Goal: Task Accomplishment & Management: Manage account settings

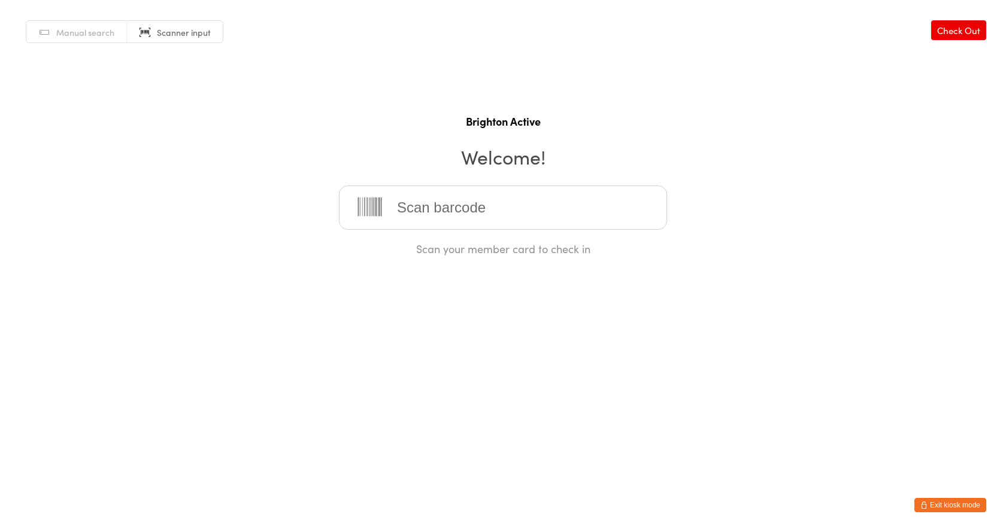
click at [955, 508] on button "Exit kiosk mode" at bounding box center [950, 505] width 72 height 14
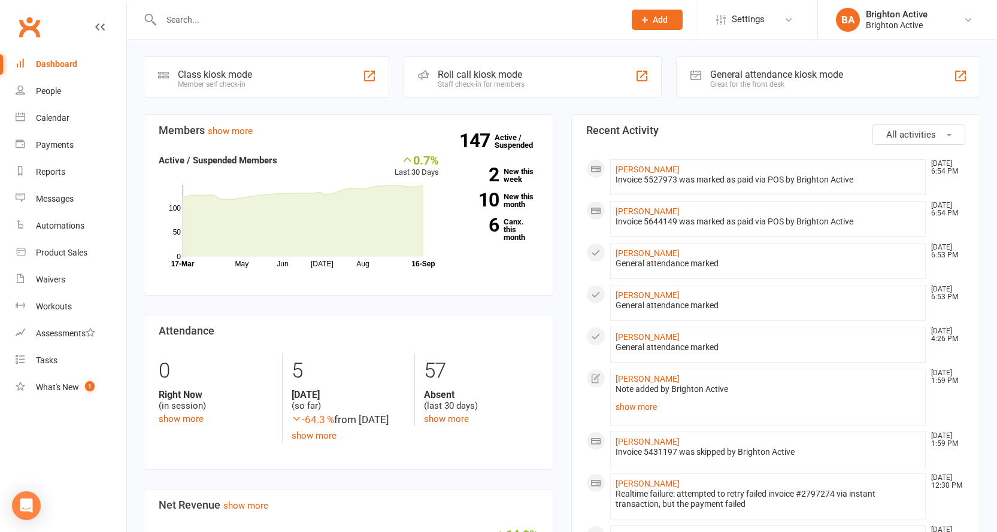
click at [644, 13] on button "Add" at bounding box center [657, 20] width 51 height 20
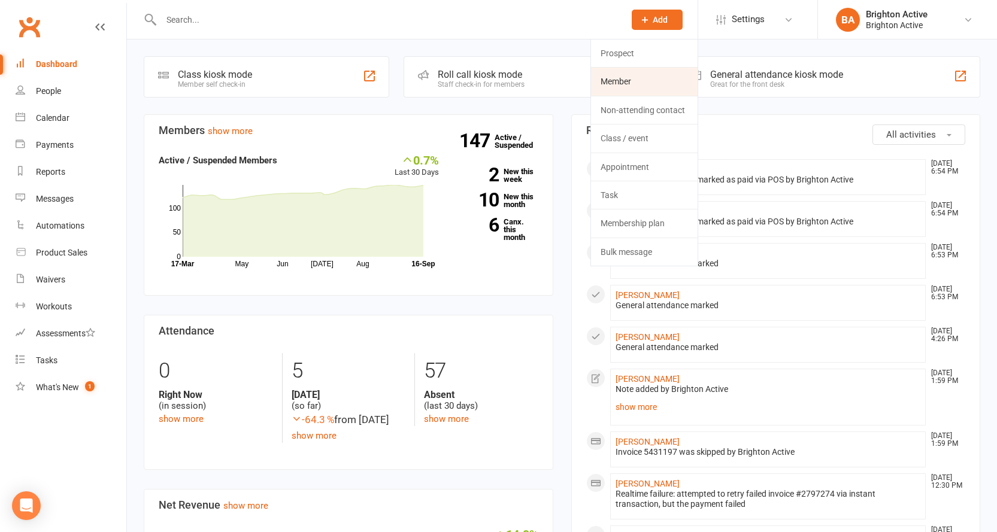
click at [632, 77] on link "Member" at bounding box center [644, 82] width 107 height 28
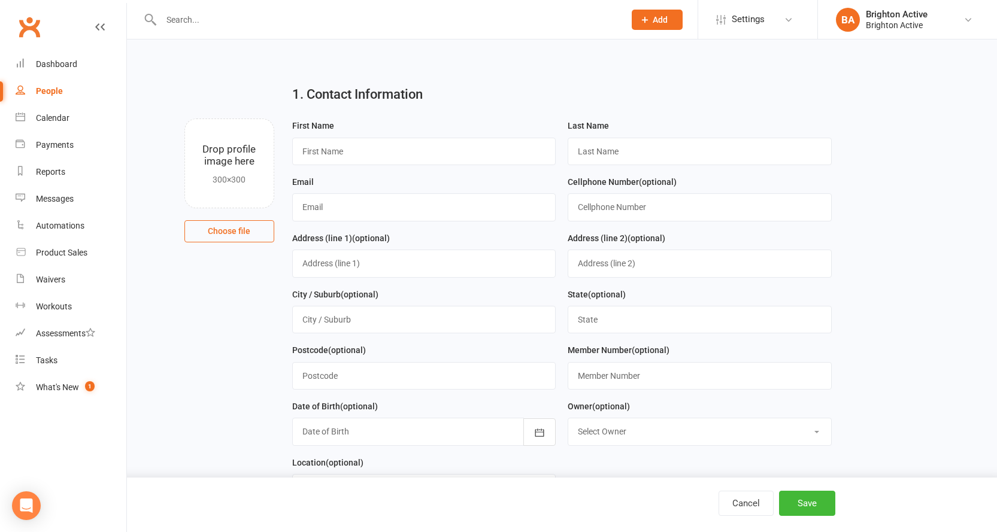
click at [475, 166] on div "First Name" at bounding box center [424, 147] width 276 height 56
click at [480, 150] on input "text" at bounding box center [424, 152] width 264 height 28
click at [371, 149] on input "Max" at bounding box center [424, 152] width 264 height 28
type input "Mahdi"
type input "FaraJ"
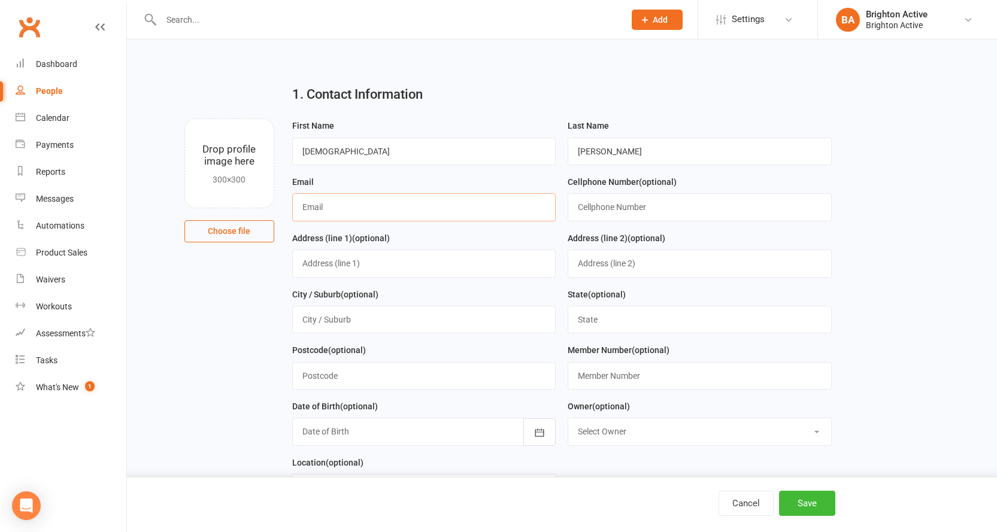
click at [383, 211] on input "text" at bounding box center [424, 207] width 264 height 28
type input "maarrkk0000@hotmail.com"
click at [652, 207] on input "text" at bounding box center [700, 207] width 264 height 28
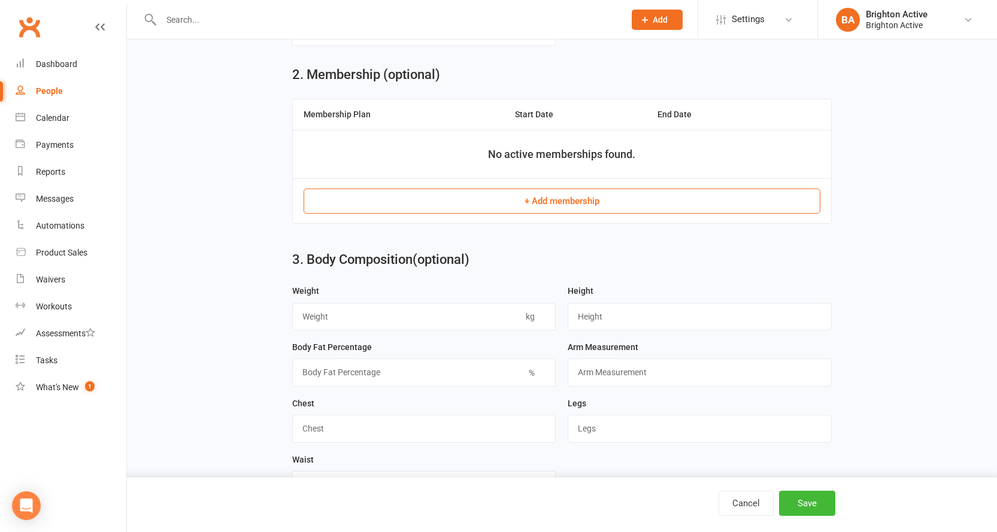
scroll to position [479, 0]
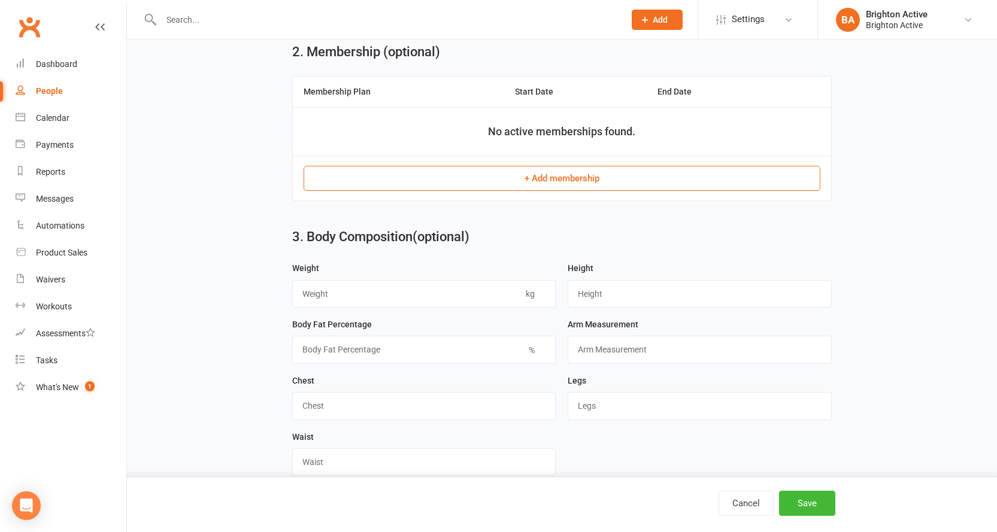
type input "0424013411"
click at [569, 187] on button "+ Add membership" at bounding box center [562, 178] width 517 height 25
click at [0, 0] on div "Loading" at bounding box center [0, 0] width 0 height 0
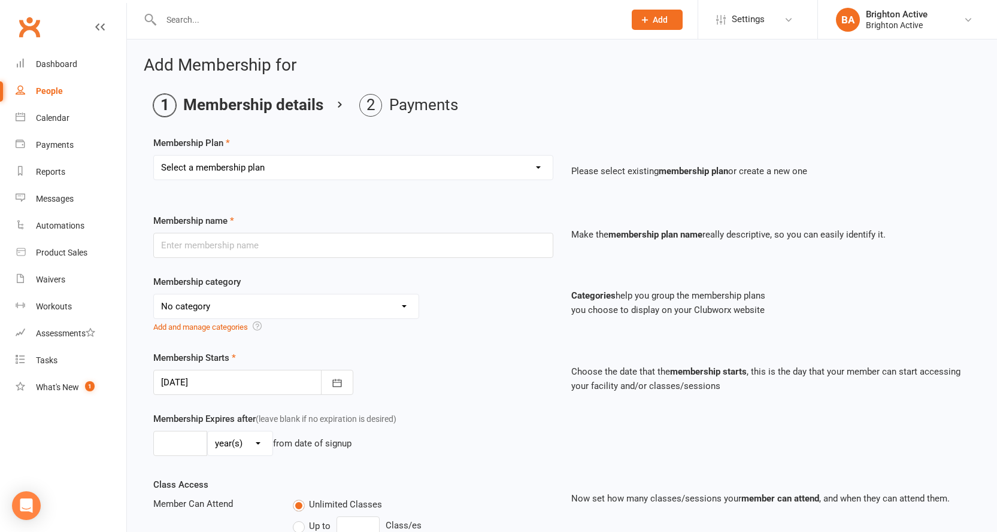
click at [408, 176] on select "Select a membership plan Create new Membership Plan Foundation Members - Annual…" at bounding box center [353, 168] width 399 height 24
select select "3"
click at [154, 156] on select "Select a membership plan Create new Membership Plan Foundation Members - Annual…" at bounding box center [353, 168] width 399 height 24
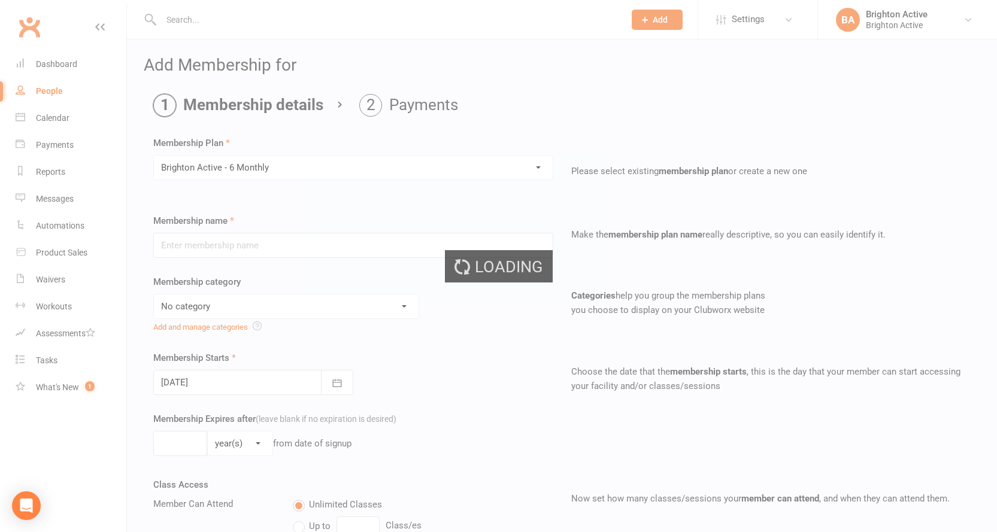
type input "Brighton Active - 6 Monthly"
select select "1"
type input "26"
select select "1"
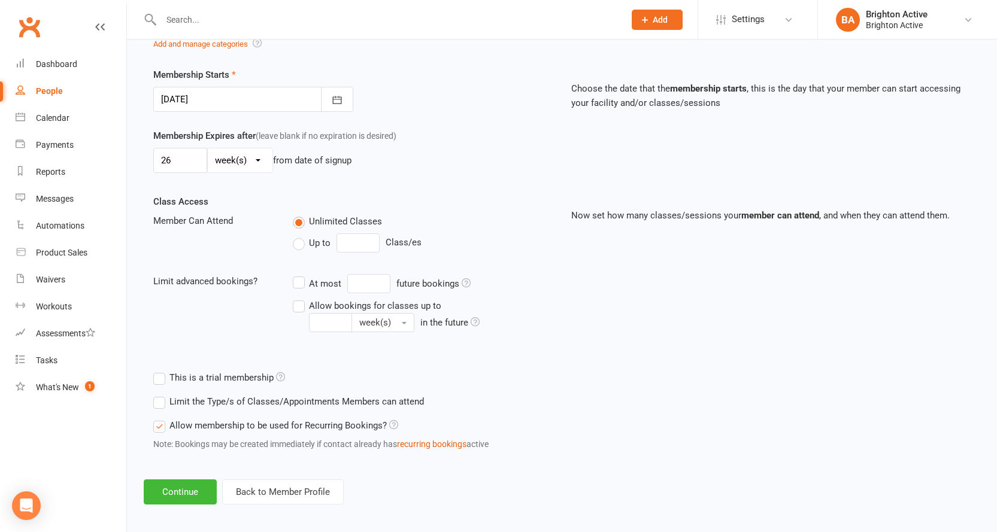
scroll to position [290, 0]
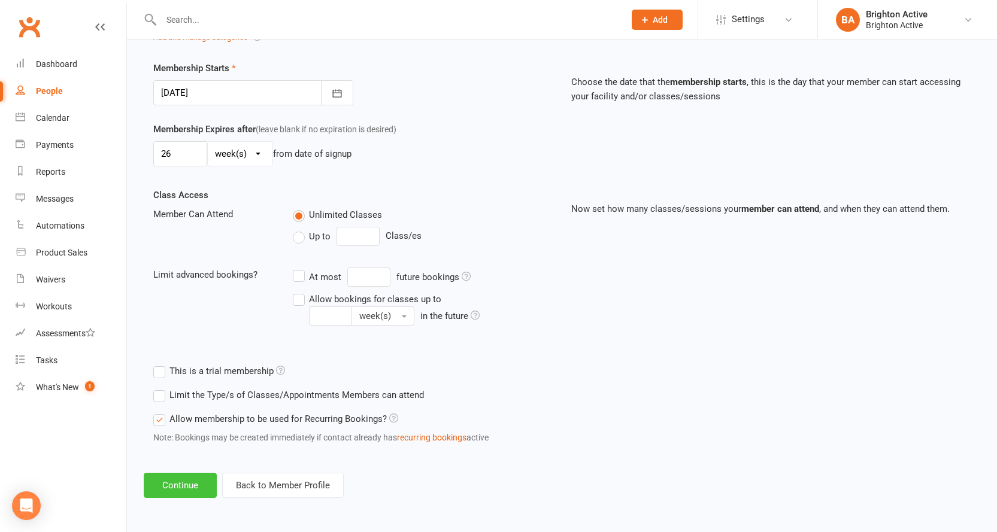
click at [177, 481] on button "Continue" at bounding box center [180, 485] width 73 height 25
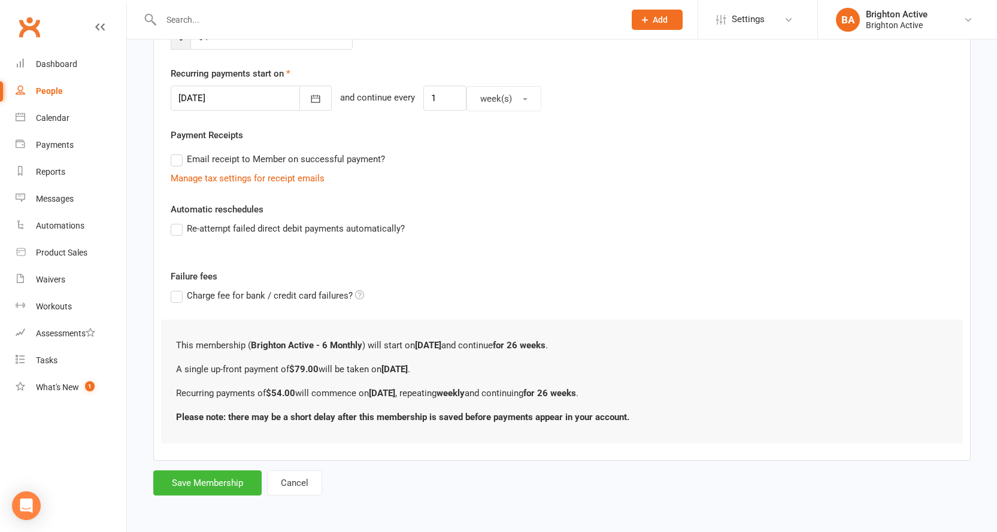
scroll to position [0, 0]
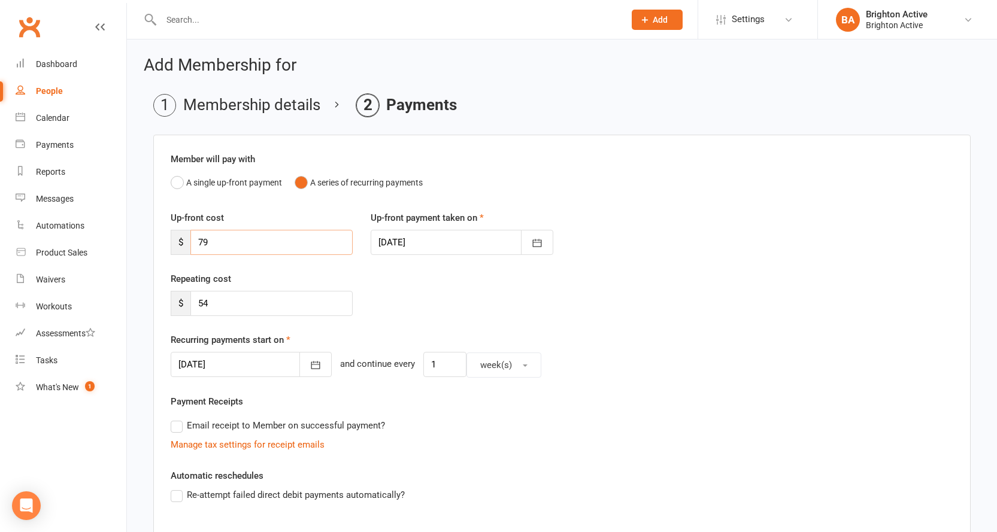
click at [252, 234] on input "79" at bounding box center [271, 242] width 162 height 25
click at [252, 223] on div "Up-front cost $ 79" at bounding box center [262, 233] width 200 height 44
click at [258, 214] on div "Up-front cost $ 79" at bounding box center [262, 233] width 200 height 44
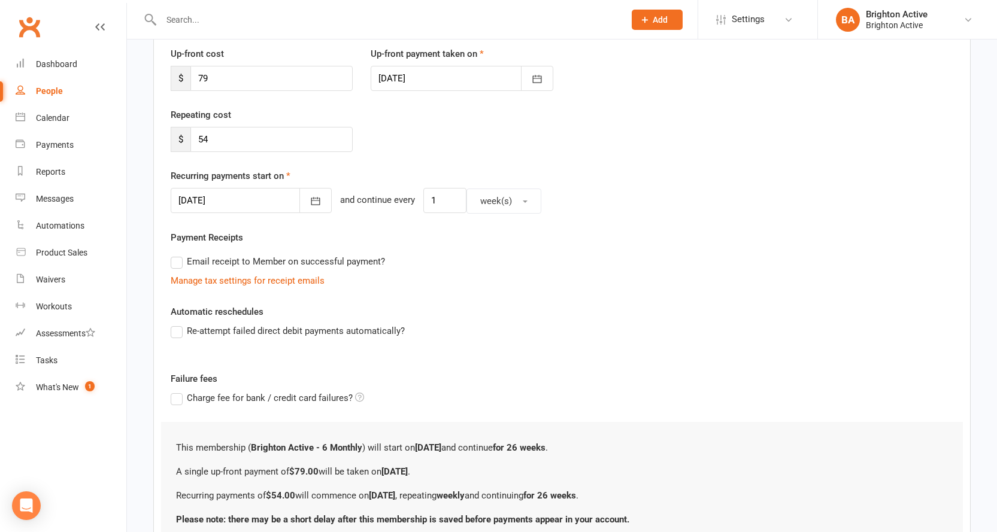
scroll to position [180, 0]
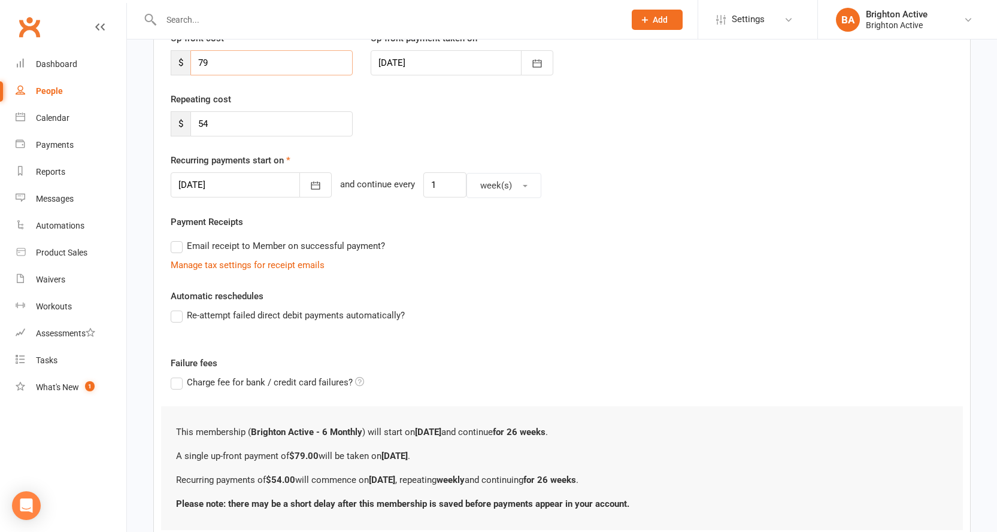
click at [220, 60] on input "79" at bounding box center [271, 62] width 162 height 25
type input "7"
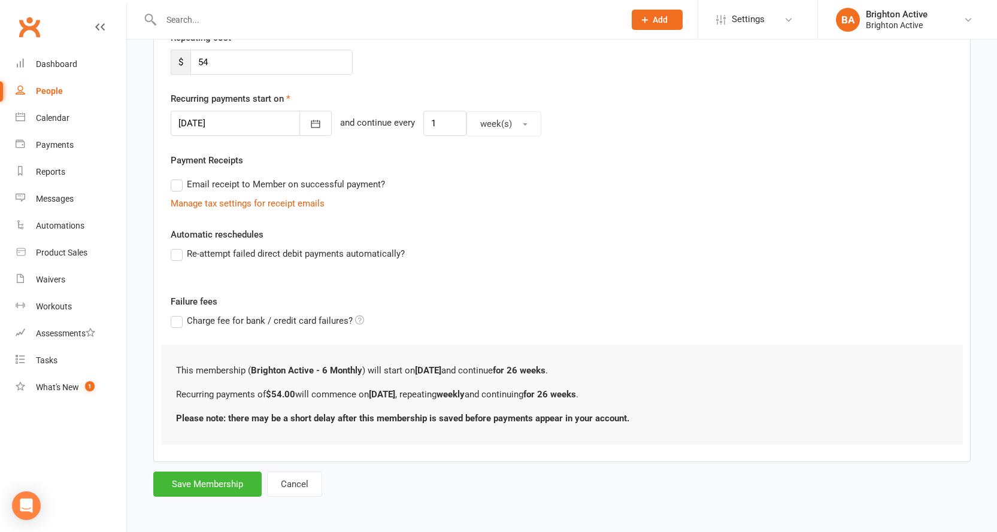
scroll to position [243, 0]
click at [178, 257] on label "Re-attempt failed direct debit payments automatically?" at bounding box center [288, 253] width 234 height 14
click at [178, 246] on input "Re-attempt failed direct debit payments automatically?" at bounding box center [175, 246] width 8 height 0
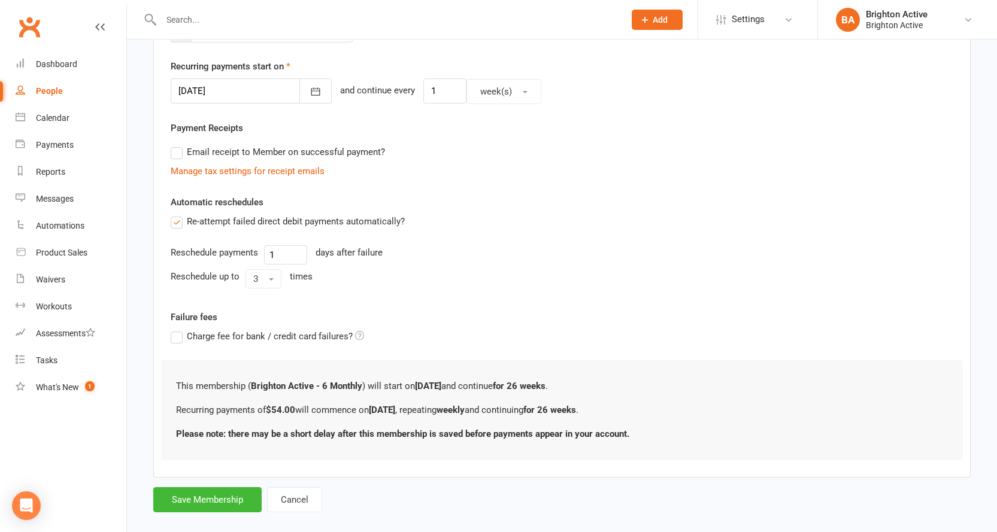
scroll to position [290, 0]
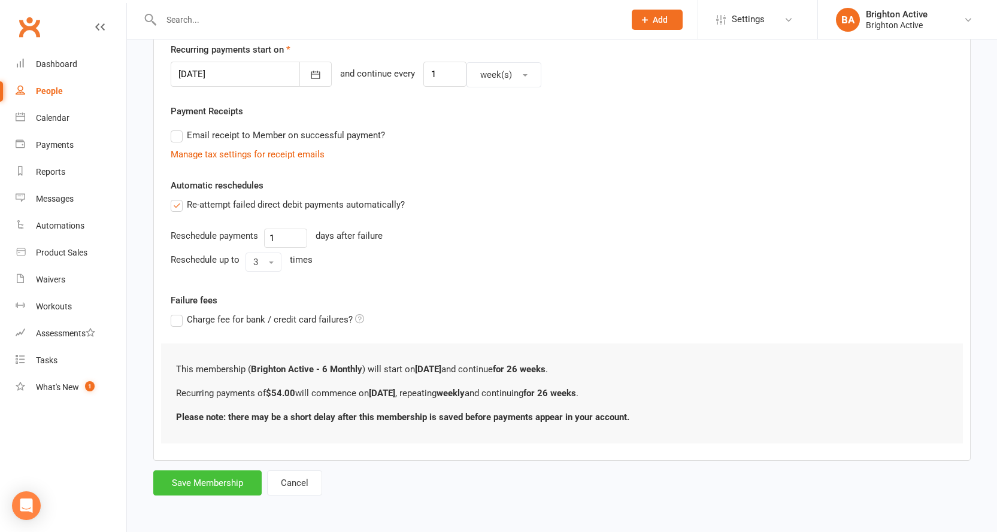
click at [231, 482] on button "Save Membership" at bounding box center [207, 483] width 108 height 25
type input "0"
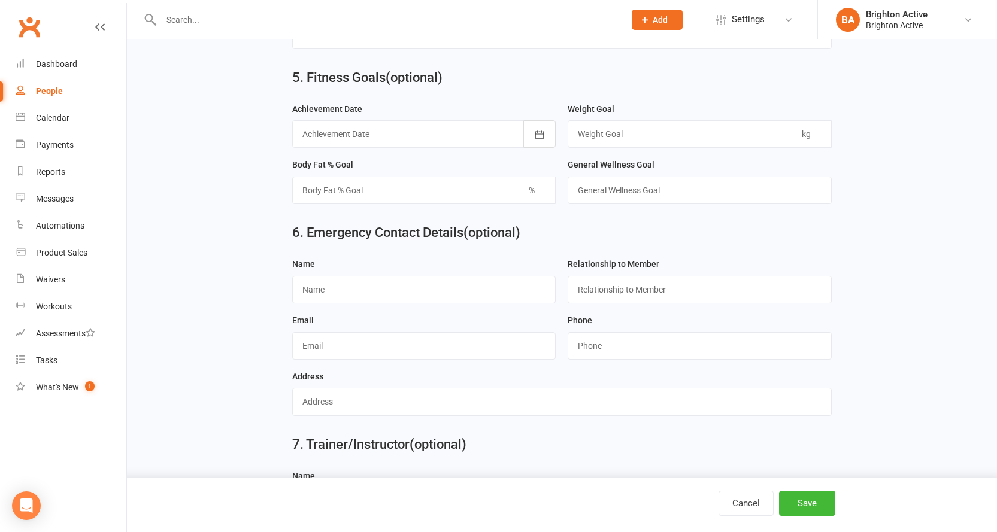
scroll to position [1069, 0]
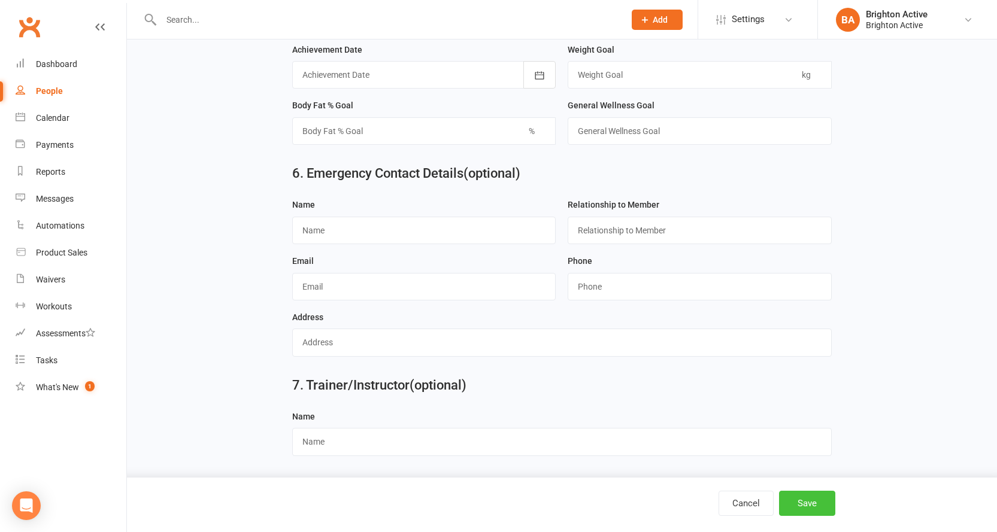
click at [793, 498] on button "Save" at bounding box center [807, 503] width 56 height 25
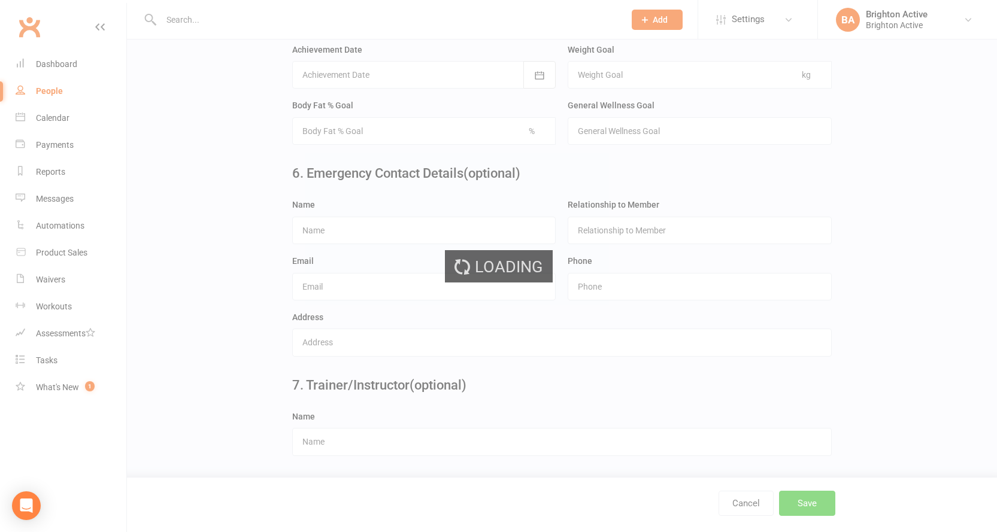
scroll to position [0, 0]
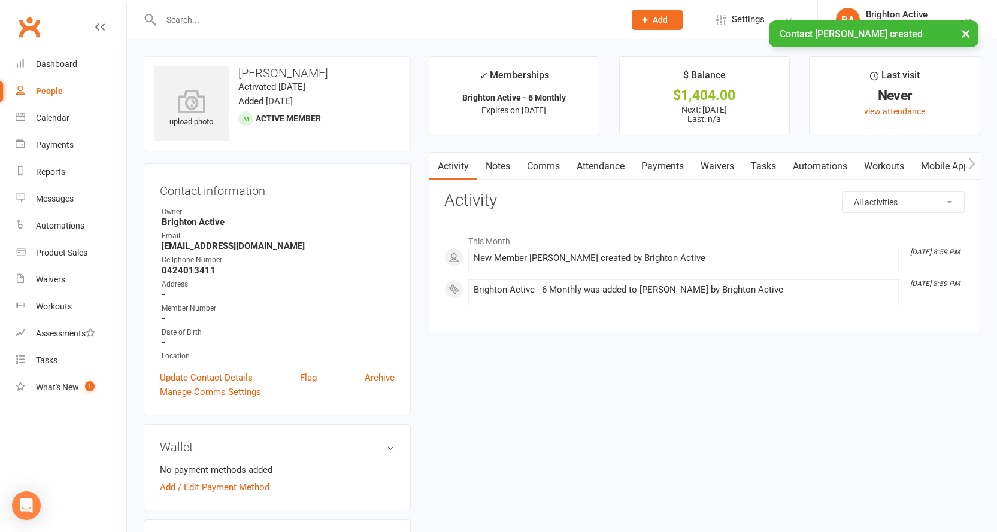
click at [652, 170] on link "Payments" at bounding box center [662, 167] width 59 height 28
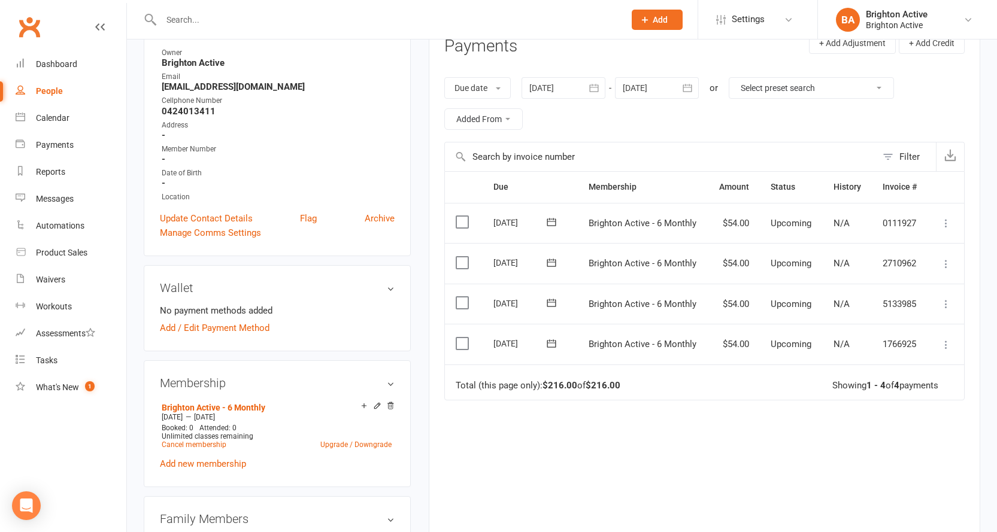
scroll to position [180, 0]
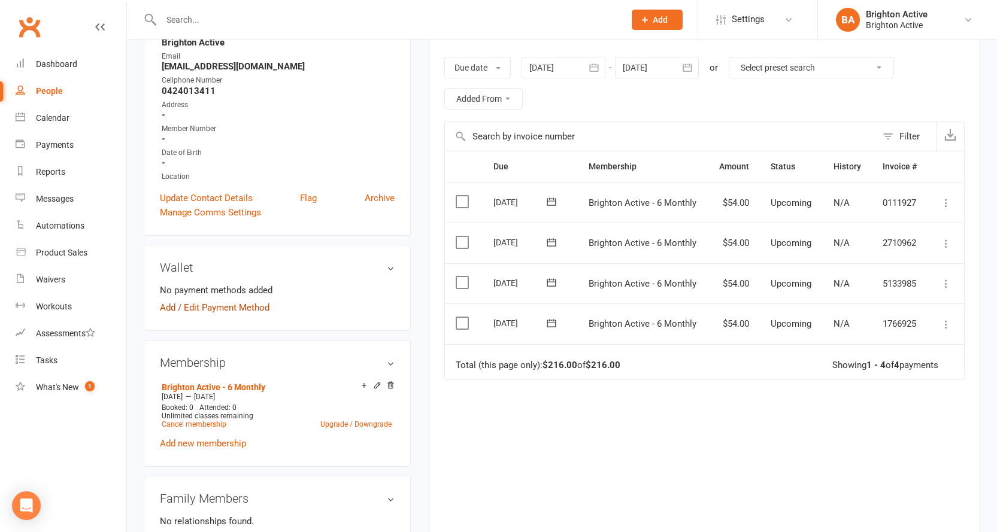
click at [230, 308] on link "Add / Edit Payment Method" at bounding box center [215, 308] width 110 height 14
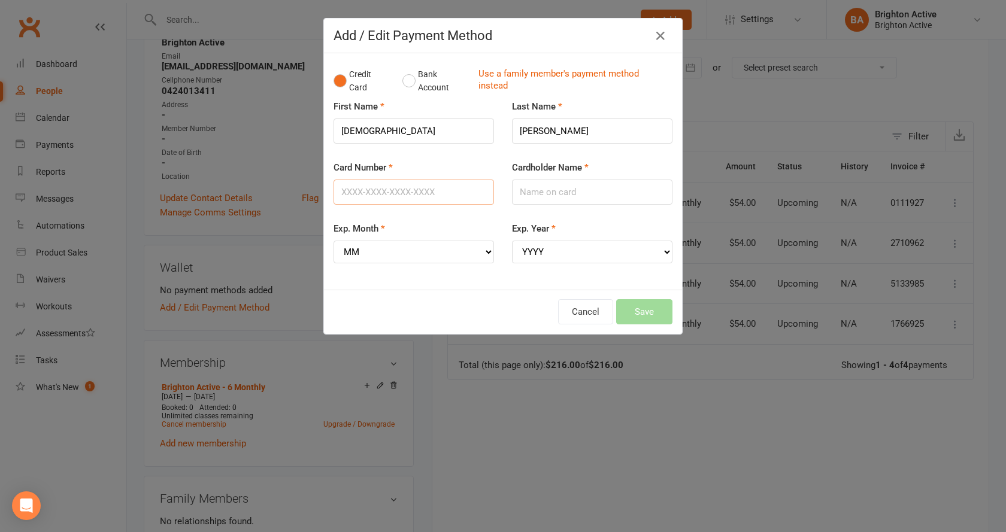
click at [412, 190] on input "Card Number" at bounding box center [414, 192] width 160 height 25
click at [411, 190] on input "Card Number" at bounding box center [414, 192] width 160 height 25
type input "4622391123184072"
click at [520, 190] on input "Cardholder Name" at bounding box center [592, 192] width 160 height 25
type input "MHDI kAKAJ"
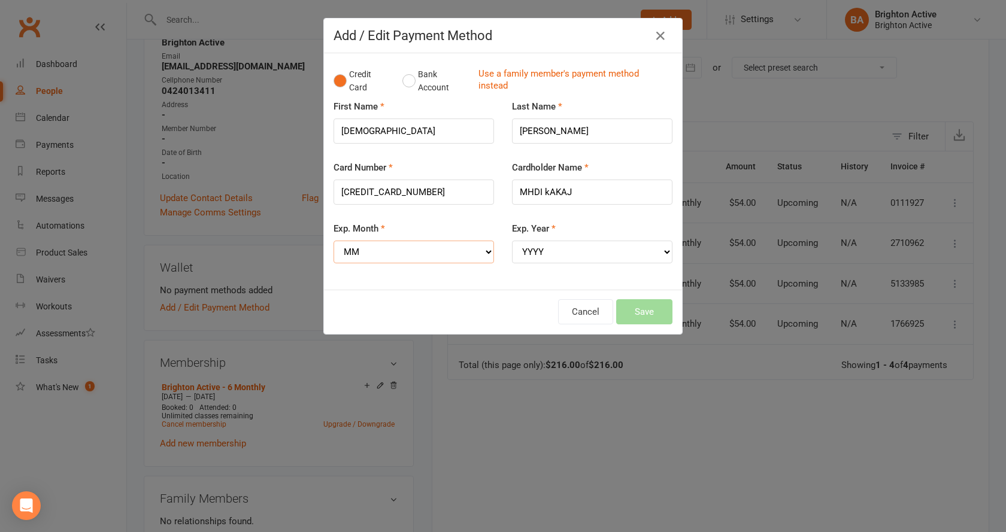
click at [442, 249] on select "MM 01 02 03 04 05 06 07 08 09 10 11 12" at bounding box center [414, 252] width 160 height 23
select select "11"
click at [334, 241] on select "MM 01 02 03 04 05 06 07 08 09 10 11 12" at bounding box center [414, 252] width 160 height 23
click at [568, 252] on select "YYYY 2025 2026 2027 2028 2029 2030 2031 2032 2033 2034" at bounding box center [592, 252] width 160 height 23
select select "2028"
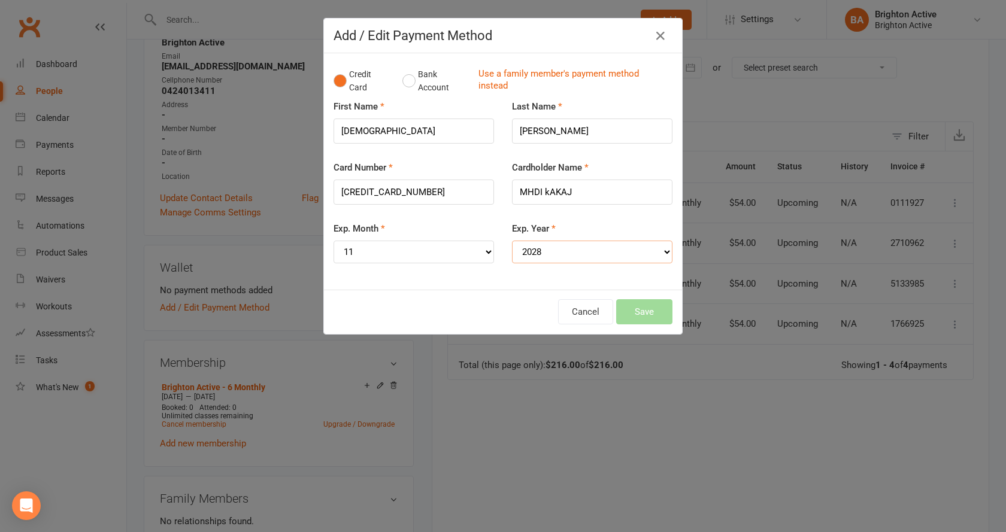
click at [512, 241] on select "YYYY 2025 2026 2027 2028 2029 2030 2031 2032 2033 2034" at bounding box center [592, 252] width 160 height 23
click at [631, 314] on button "Save" at bounding box center [644, 311] width 56 height 25
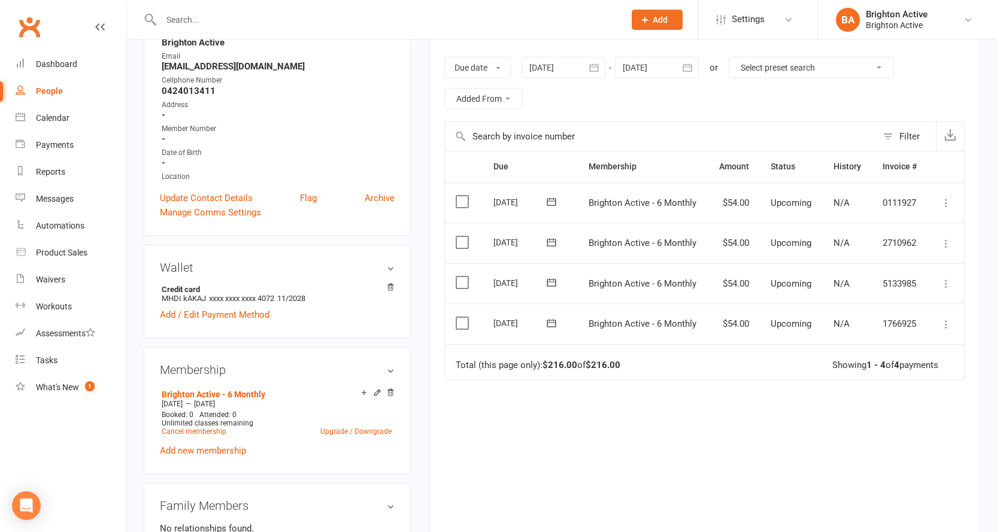
click at [945, 325] on icon at bounding box center [946, 325] width 12 height 12
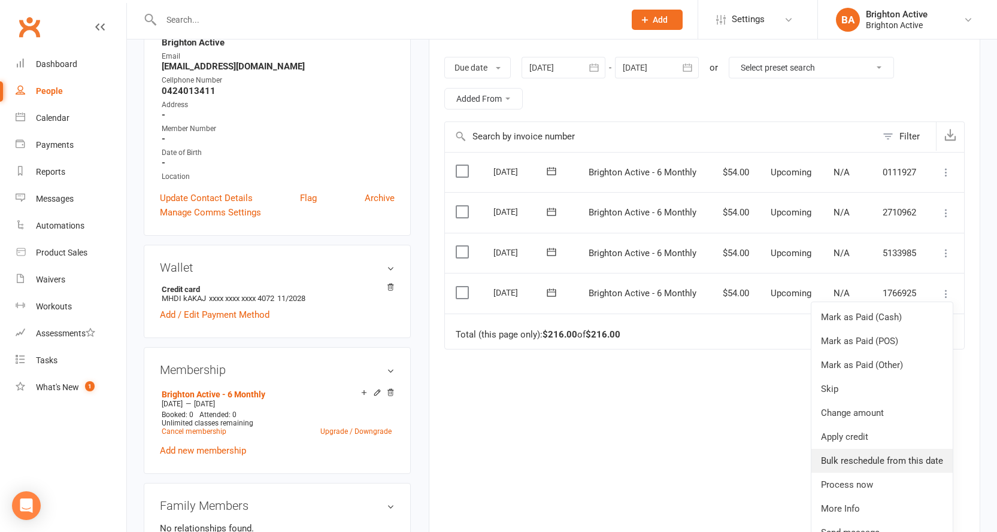
scroll to position [44, 0]
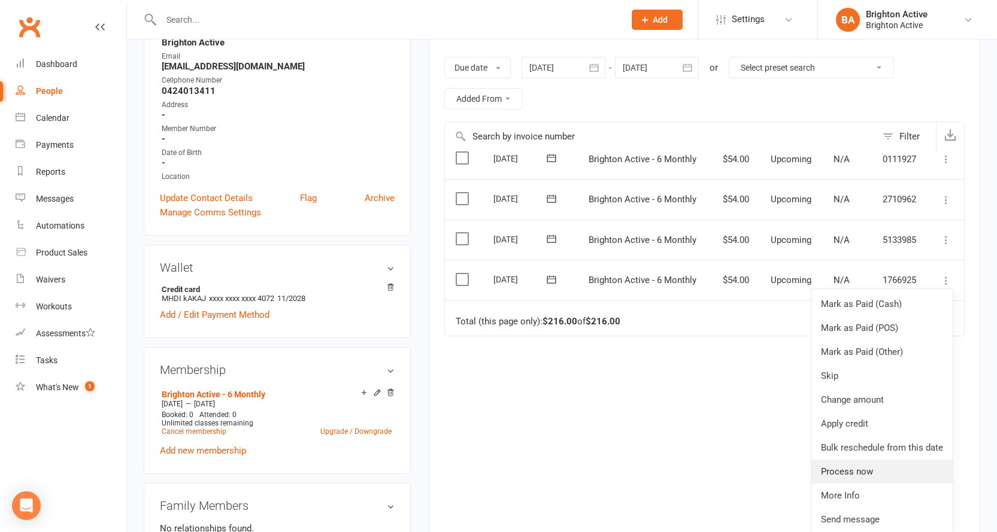
click at [871, 475] on link "Process now" at bounding box center [881, 472] width 141 height 24
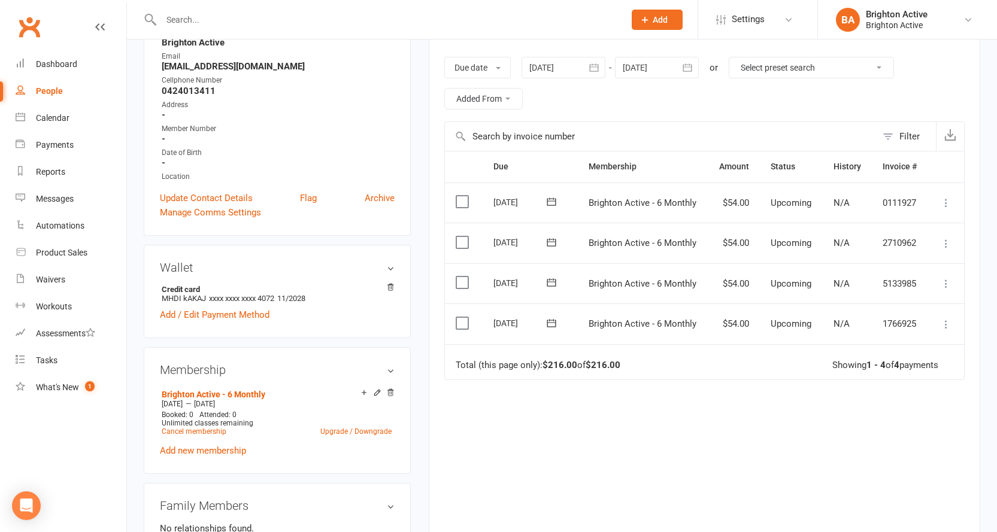
scroll to position [0, 0]
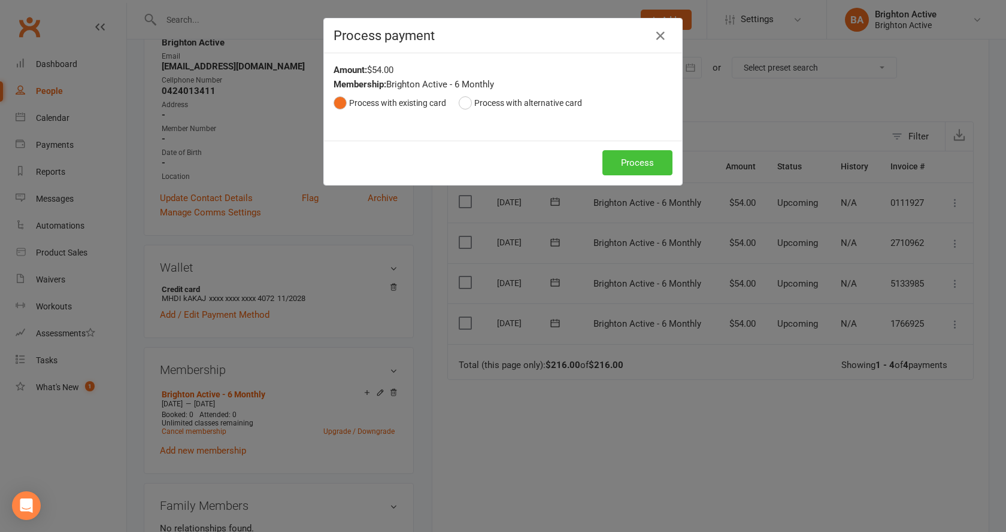
click at [651, 162] on button "Process" at bounding box center [637, 162] width 70 height 25
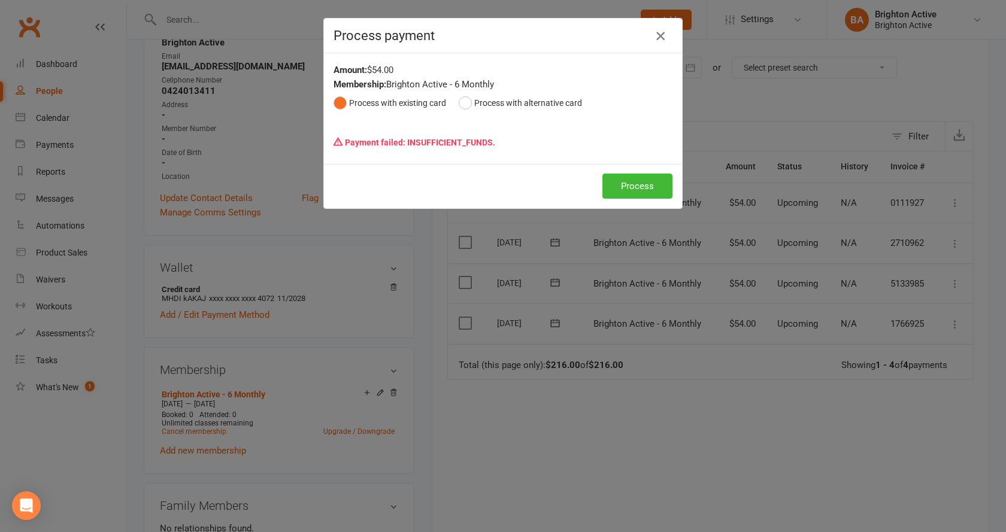
click at [655, 41] on icon "button" at bounding box center [660, 36] width 14 height 14
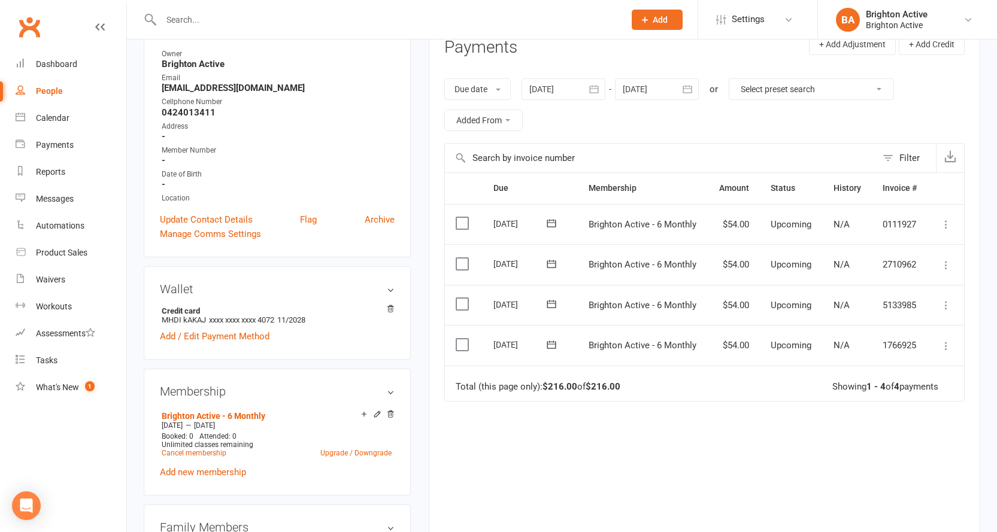
scroll to position [180, 0]
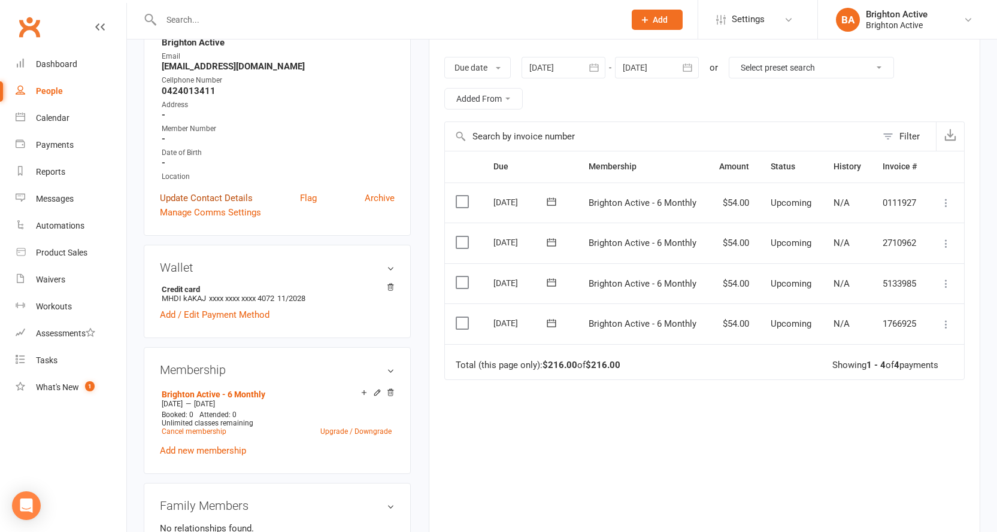
click at [199, 201] on link "Update Contact Details" at bounding box center [206, 198] width 93 height 14
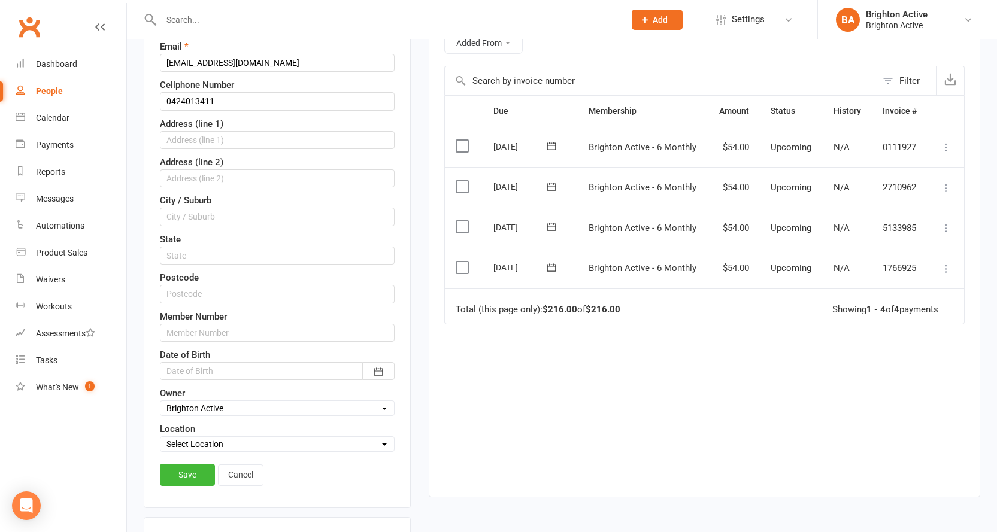
scroll to position [236, 0]
click at [217, 294] on input "text" at bounding box center [277, 293] width 235 height 18
click at [202, 329] on input "text" at bounding box center [277, 332] width 235 height 18
type input "70495"
click at [193, 475] on link "Save" at bounding box center [187, 474] width 55 height 22
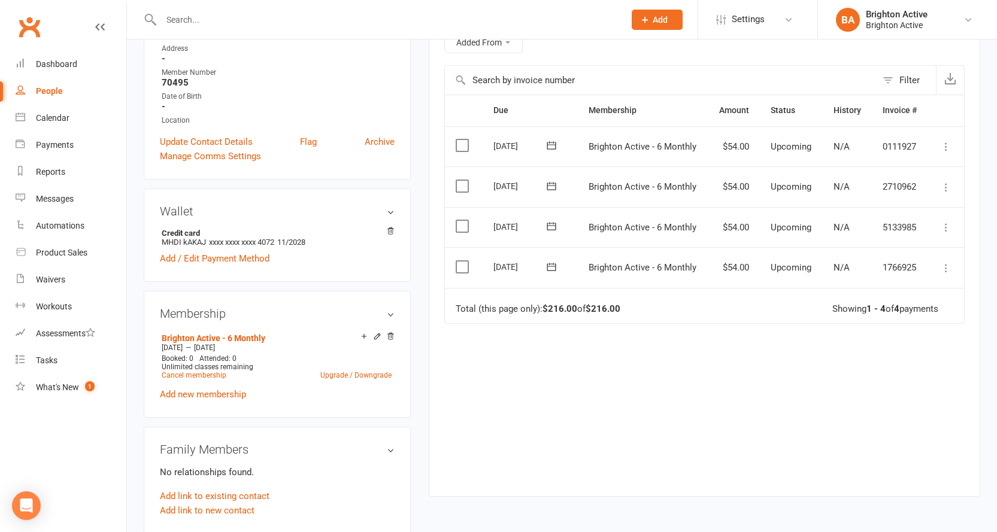
click at [946, 266] on icon at bounding box center [946, 268] width 12 height 12
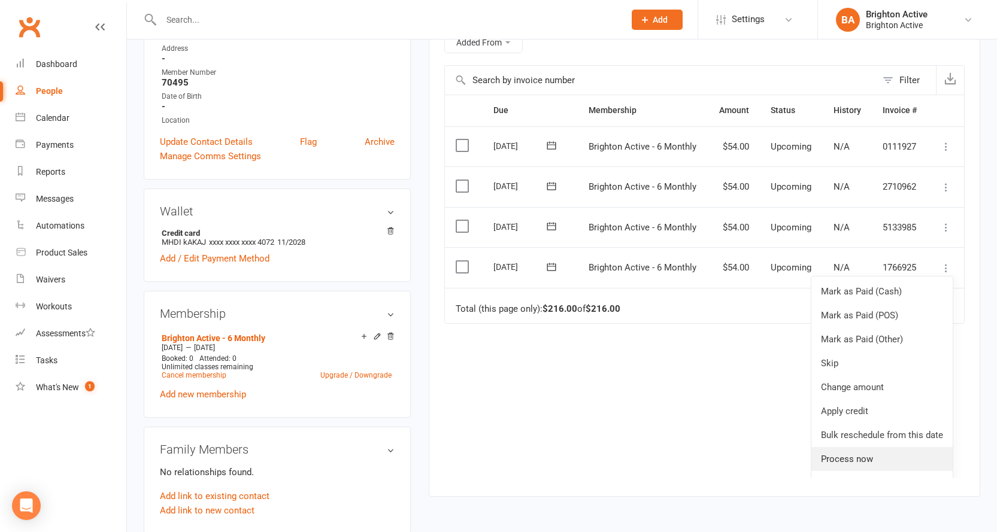
click at [868, 459] on link "Process now" at bounding box center [881, 459] width 141 height 24
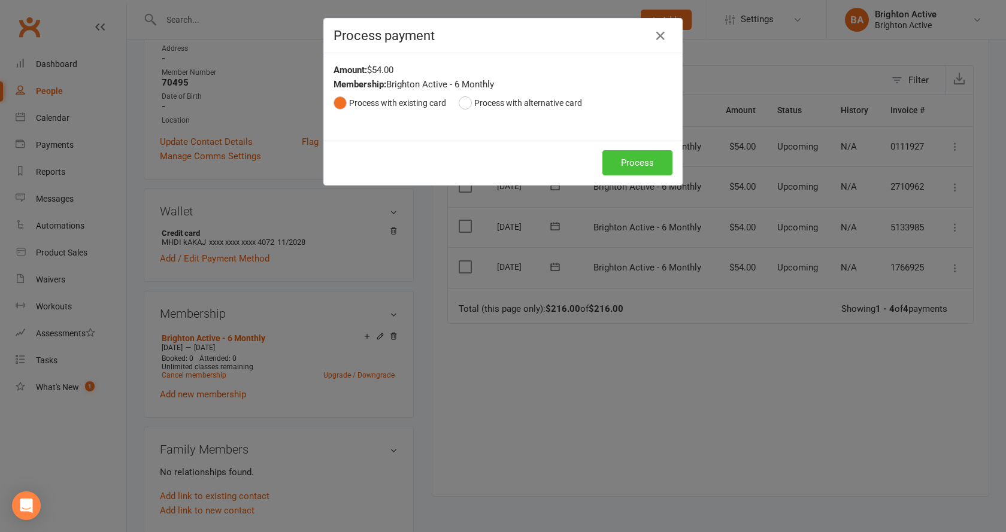
click at [637, 174] on button "Process" at bounding box center [637, 162] width 70 height 25
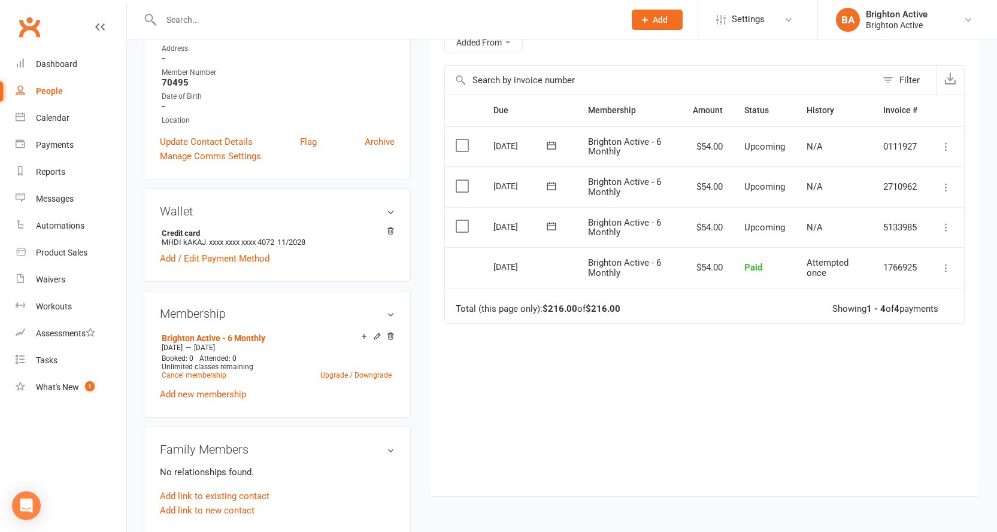
click at [942, 229] on icon at bounding box center [946, 228] width 12 height 12
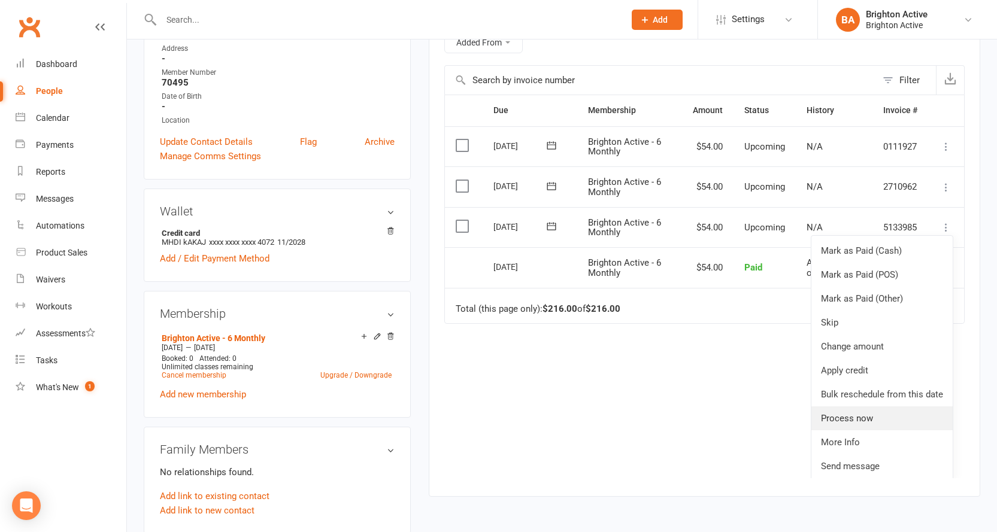
click at [905, 416] on link "Process now" at bounding box center [881, 419] width 141 height 24
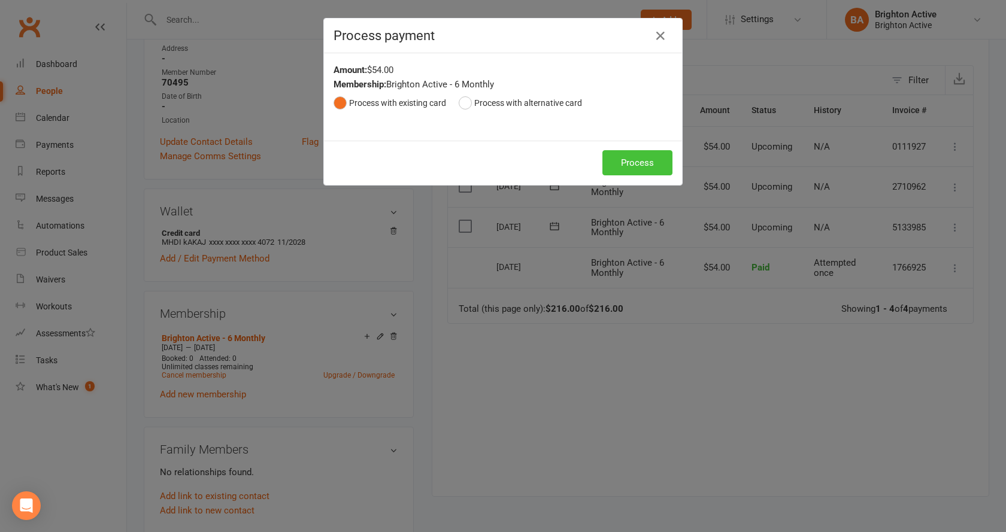
click at [637, 165] on button "Process" at bounding box center [637, 162] width 70 height 25
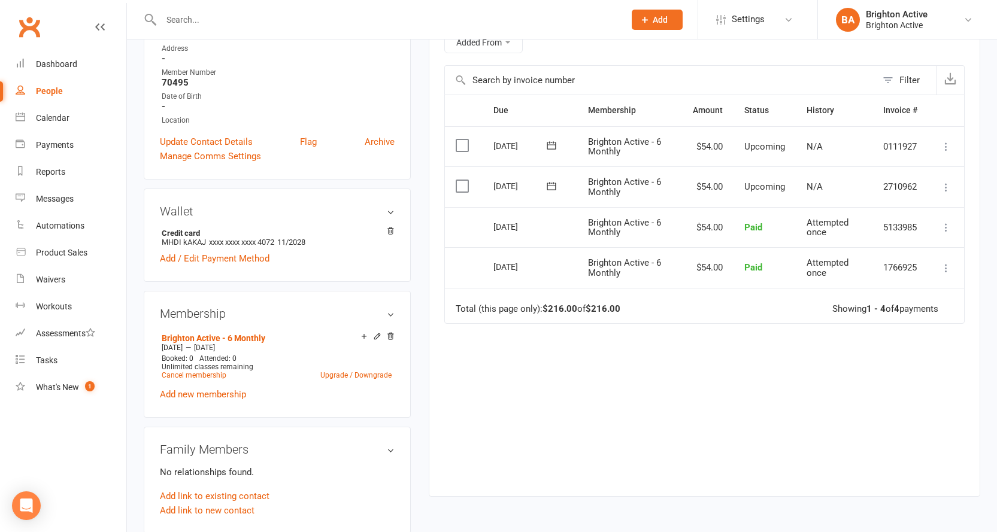
click at [944, 186] on icon at bounding box center [946, 187] width 12 height 12
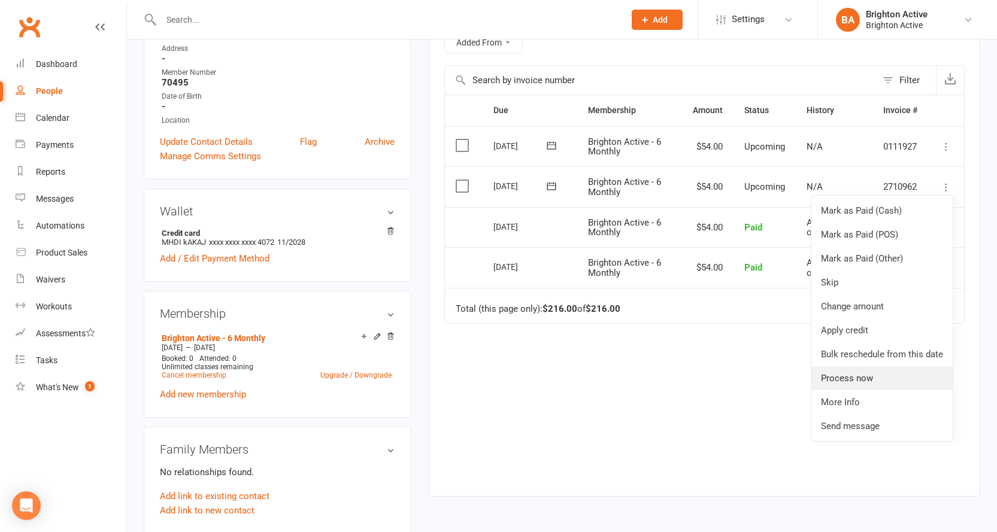
click at [901, 375] on link "Process now" at bounding box center [881, 378] width 141 height 24
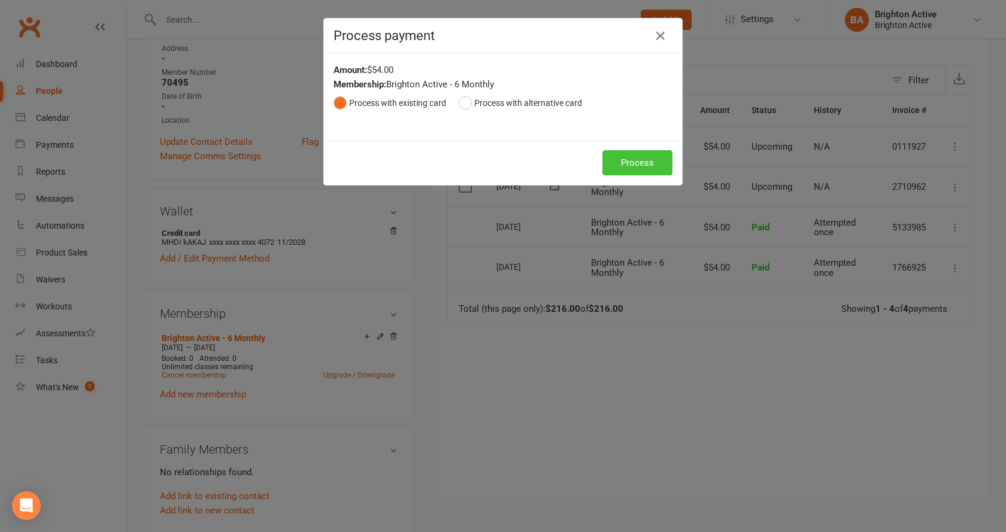
click at [645, 160] on button "Process" at bounding box center [637, 162] width 70 height 25
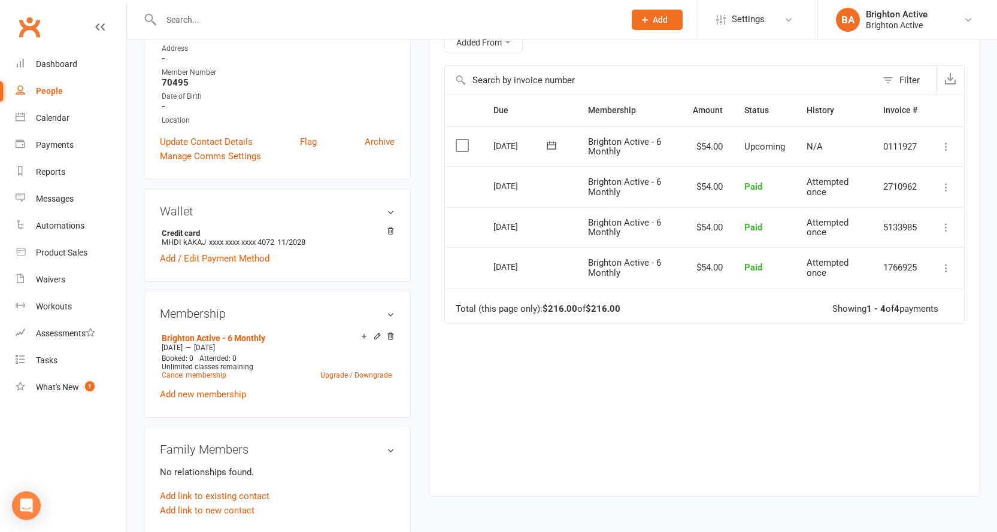
click at [953, 146] on button at bounding box center [946, 147] width 14 height 14
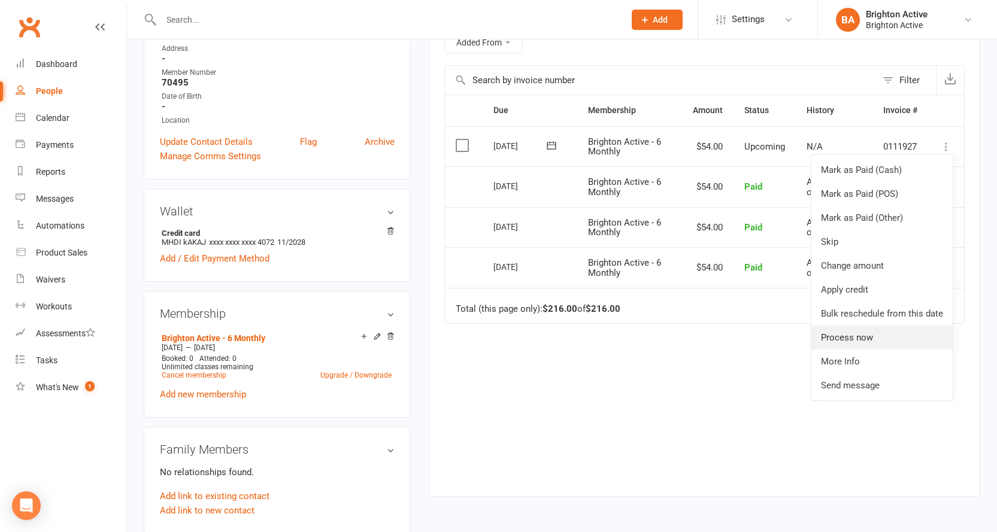
click at [886, 331] on link "Process now" at bounding box center [881, 338] width 141 height 24
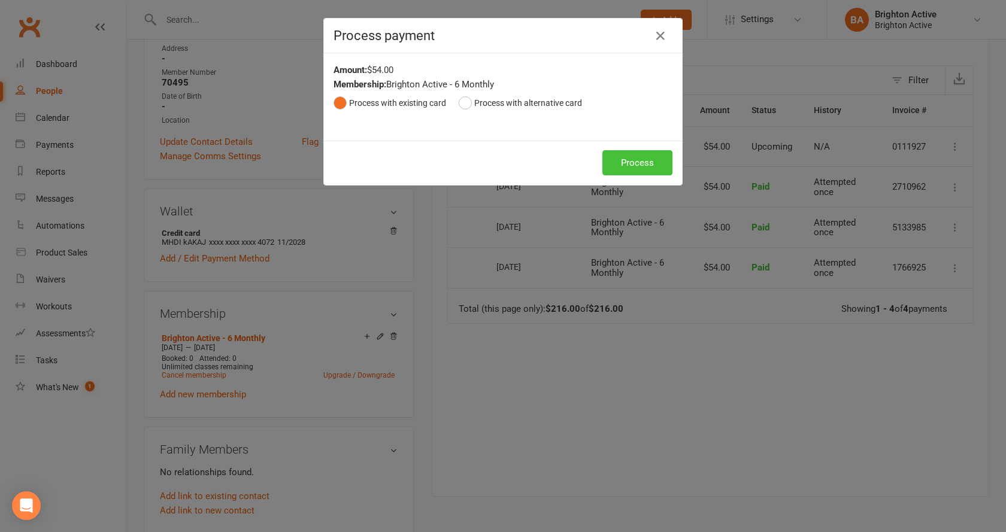
click at [642, 163] on button "Process" at bounding box center [637, 162] width 70 height 25
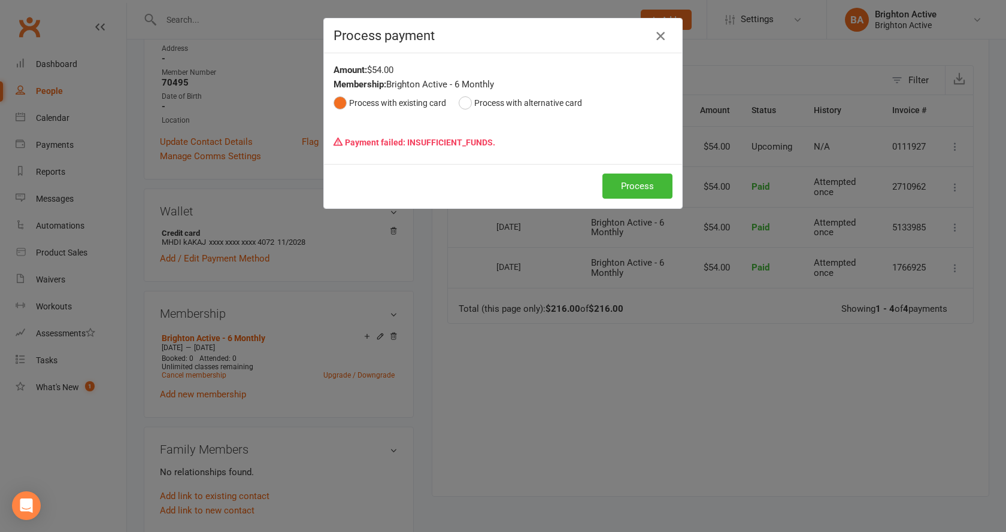
click at [654, 35] on icon "button" at bounding box center [660, 36] width 14 height 14
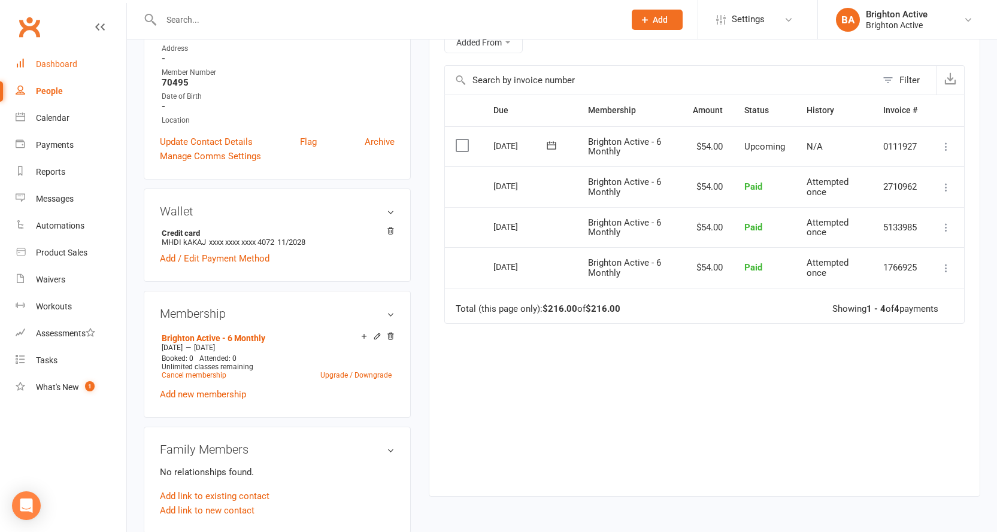
click at [51, 68] on div "Dashboard" at bounding box center [56, 64] width 41 height 10
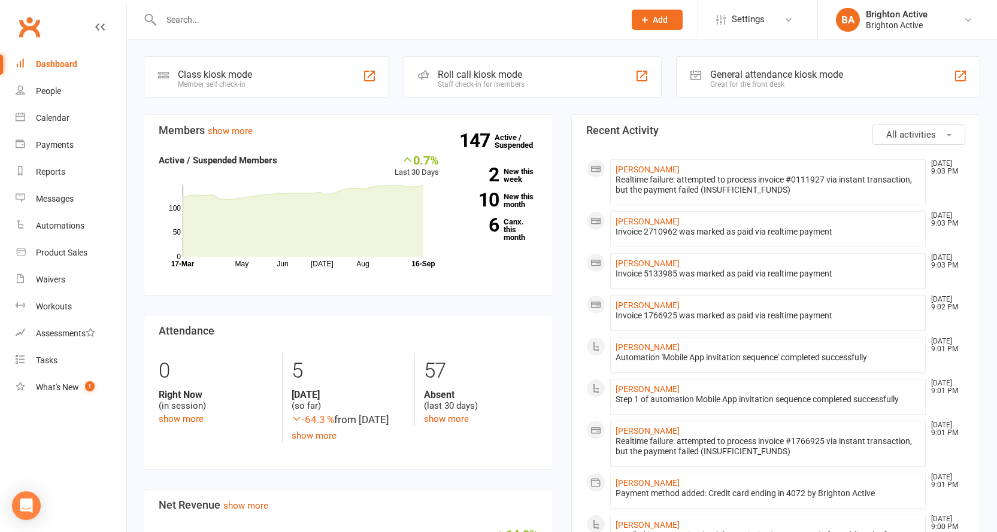
click at [205, 32] on div at bounding box center [380, 19] width 472 height 39
click at [211, 26] on input "text" at bounding box center [386, 19] width 459 height 17
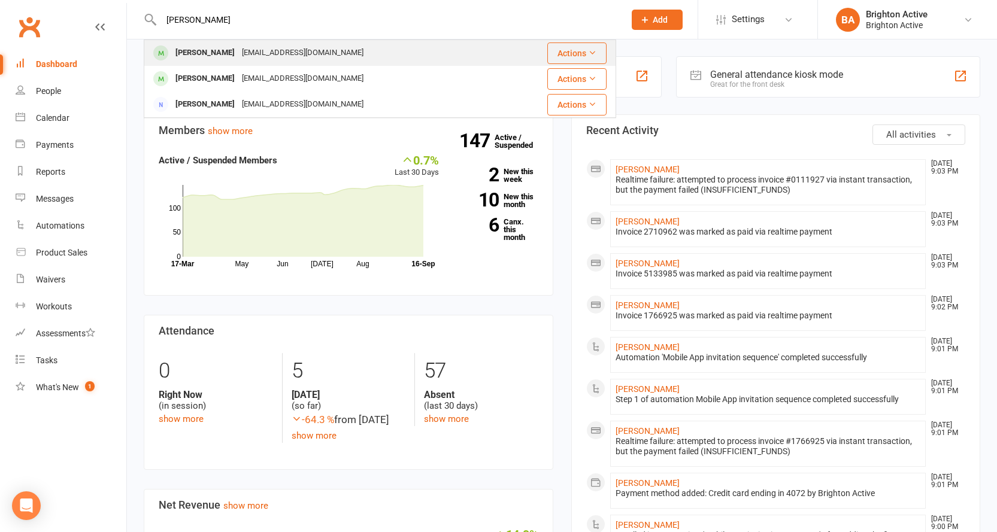
type input "HUSS"
click at [225, 54] on div "Hussein Moukachar" at bounding box center [205, 52] width 66 height 17
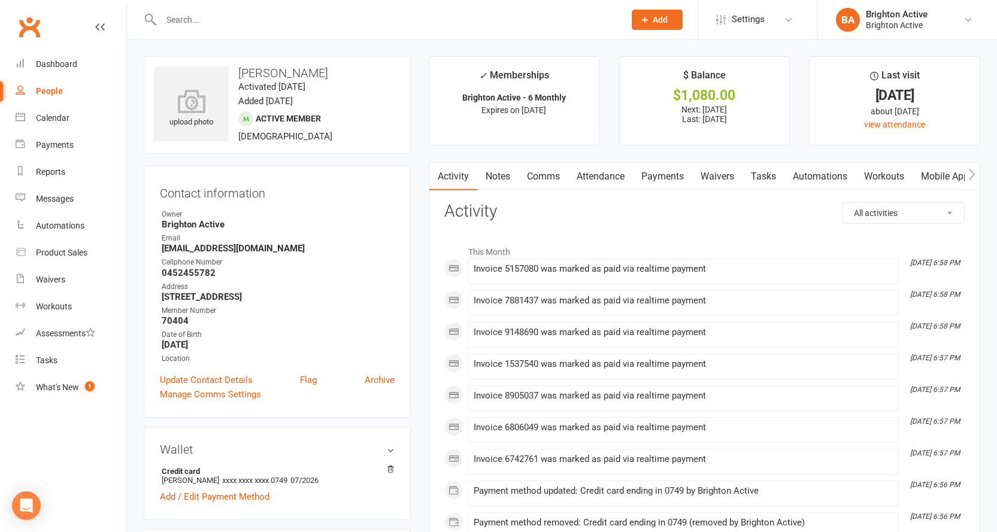
click at [671, 172] on link "Payments" at bounding box center [662, 177] width 59 height 28
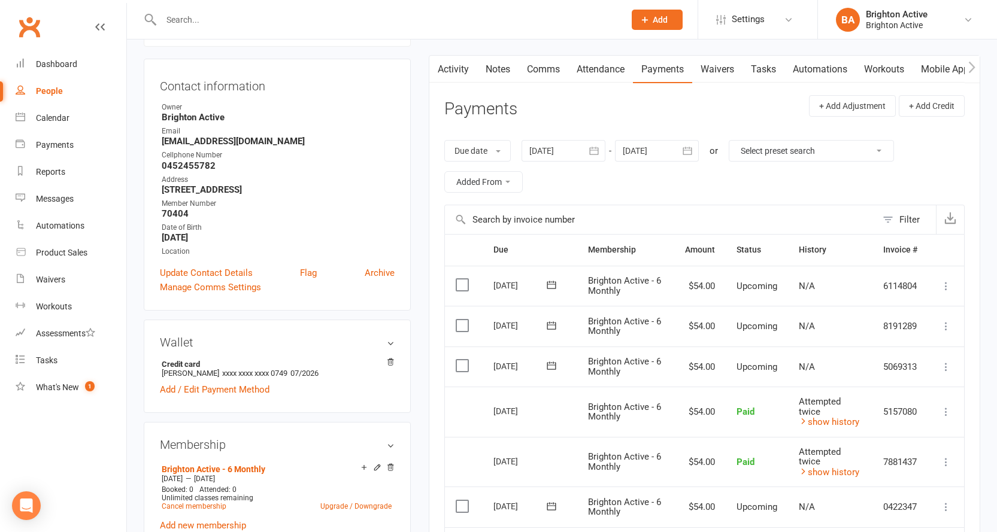
scroll to position [180, 0]
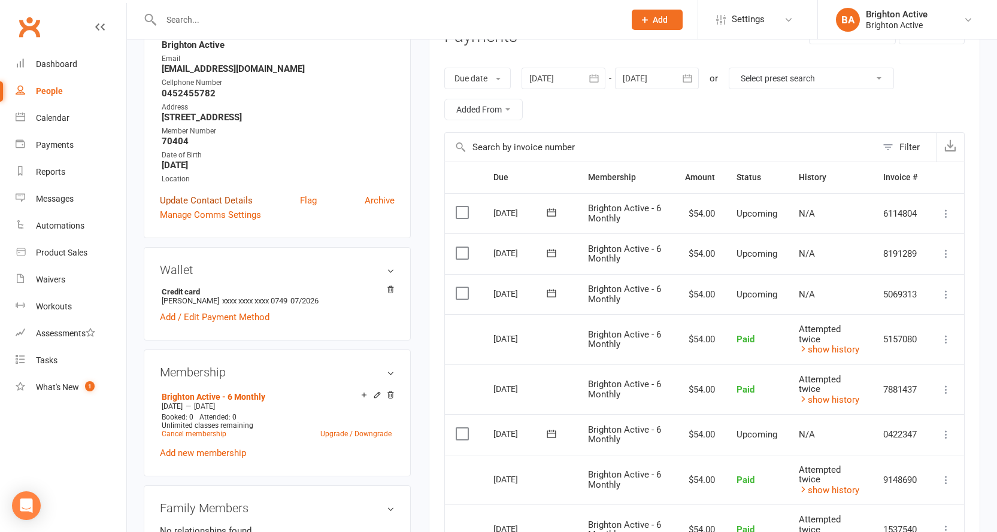
click at [203, 195] on link "Update Contact Details" at bounding box center [206, 200] width 93 height 14
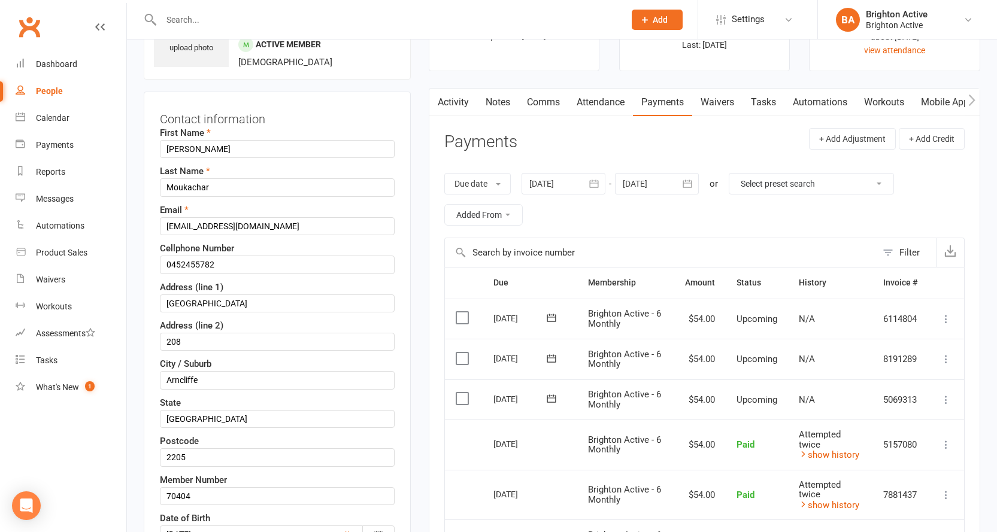
scroll to position [56, 0]
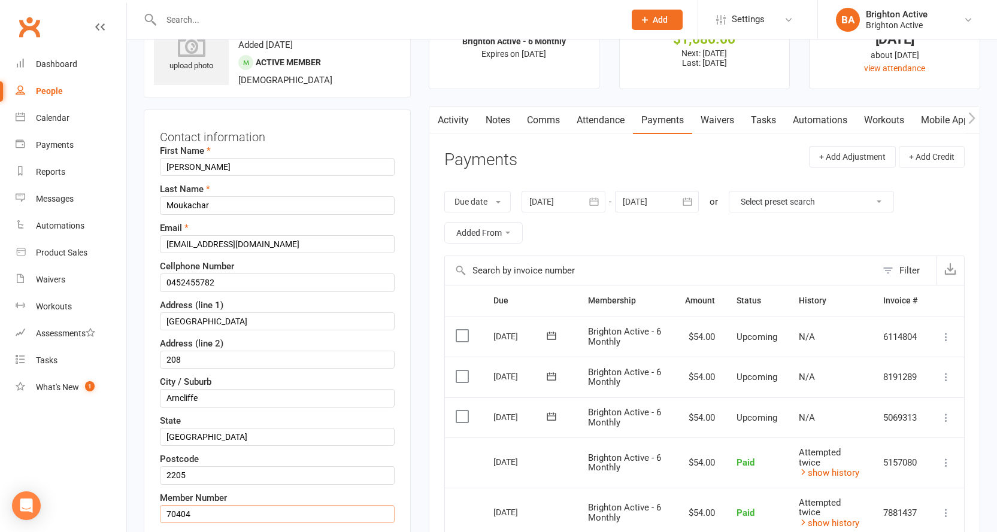
drag, startPoint x: 202, startPoint y: 510, endPoint x: 176, endPoint y: 510, distance: 25.8
click at [176, 510] on input "70404" at bounding box center [277, 514] width 235 height 18
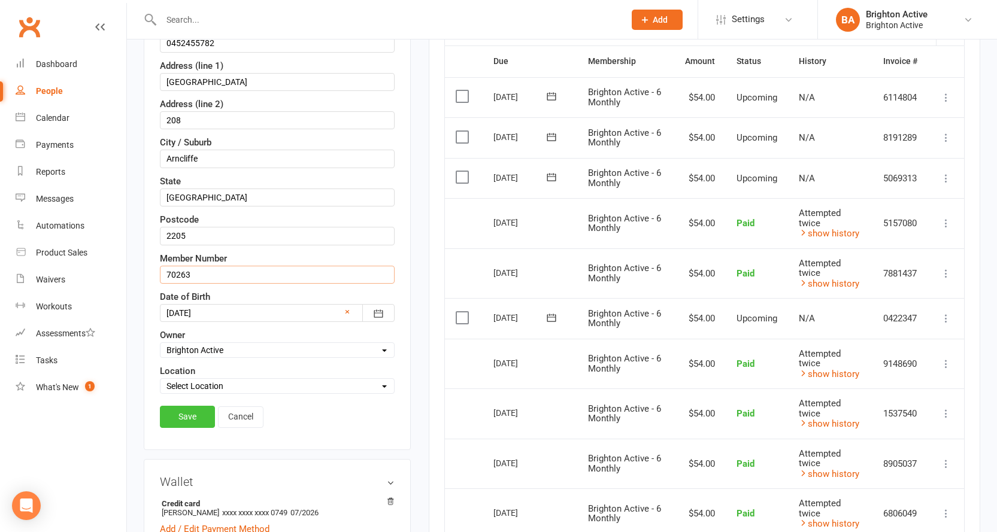
type input "70263"
click at [194, 422] on link "Save" at bounding box center [187, 417] width 55 height 22
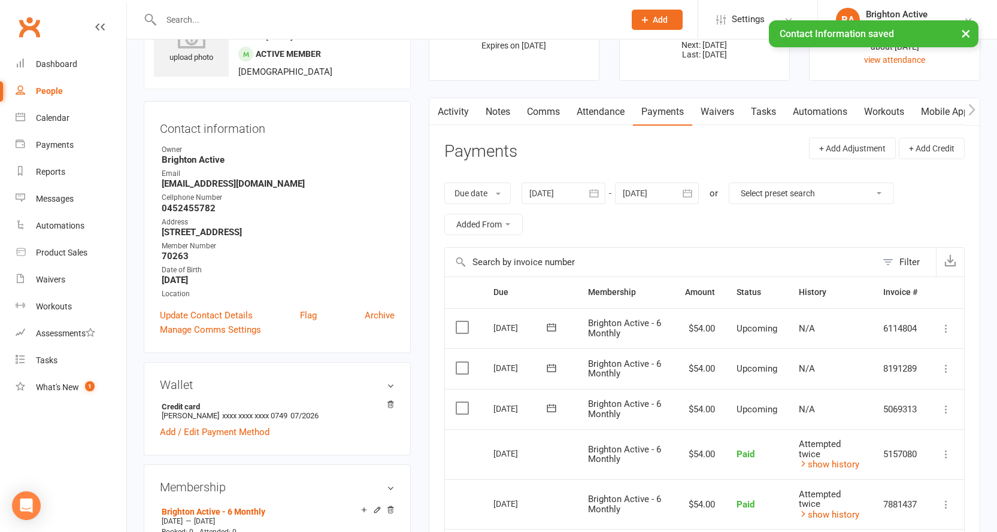
scroll to position [0, 0]
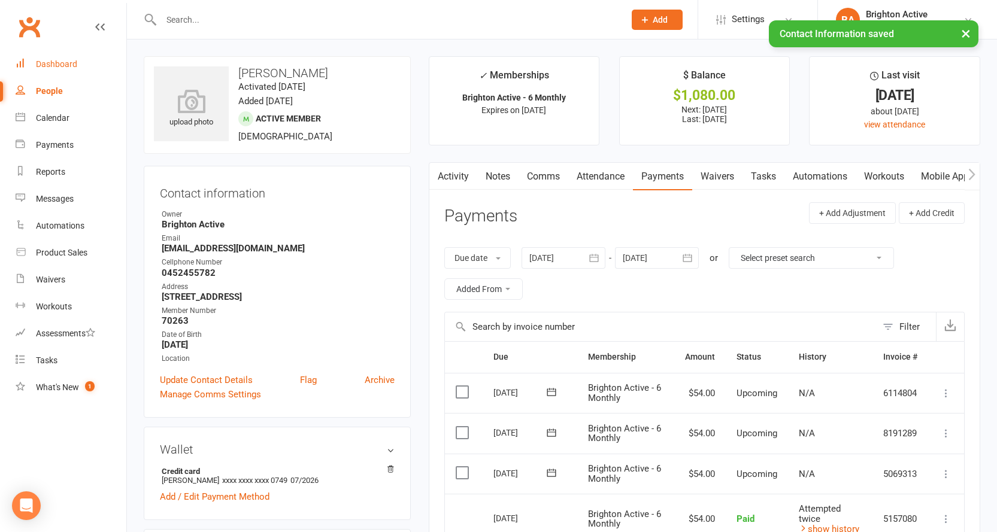
drag, startPoint x: 514, startPoint y: 219, endPoint x: 57, endPoint y: 66, distance: 481.6
click at [57, 66] on div "Dashboard" at bounding box center [56, 64] width 41 height 10
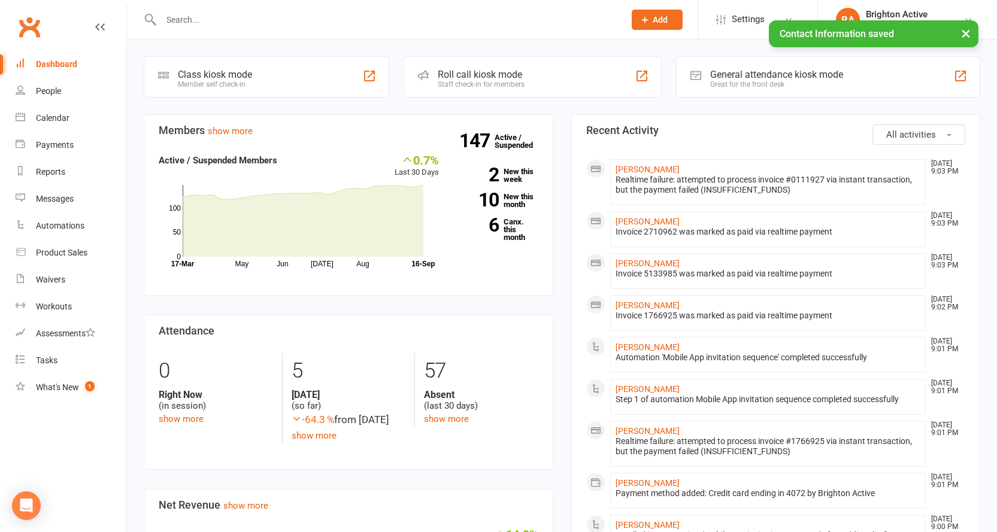
click at [813, 87] on div "Great for the front desk" at bounding box center [776, 84] width 133 height 8
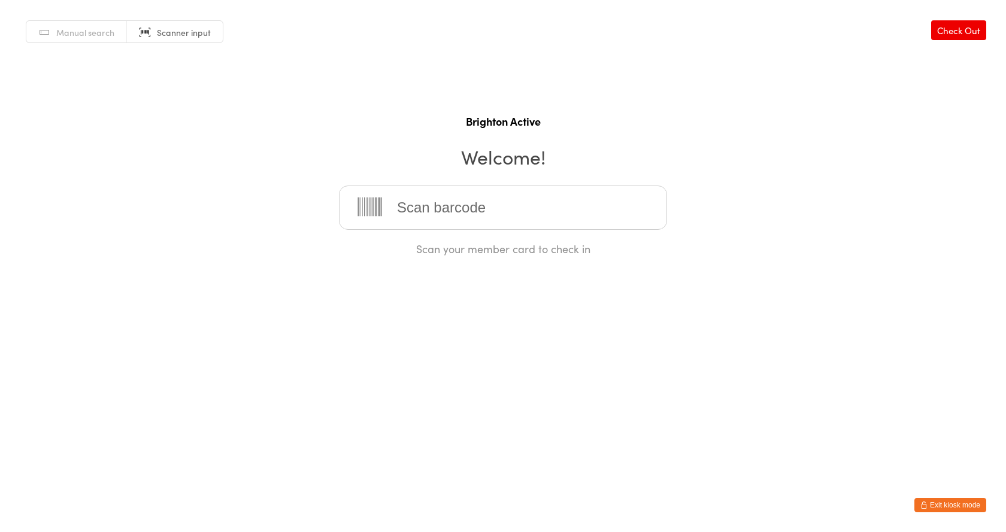
click at [882, 156] on h2 "Welcome!" at bounding box center [503, 156] width 982 height 27
